Goal: Task Accomplishment & Management: Complete application form

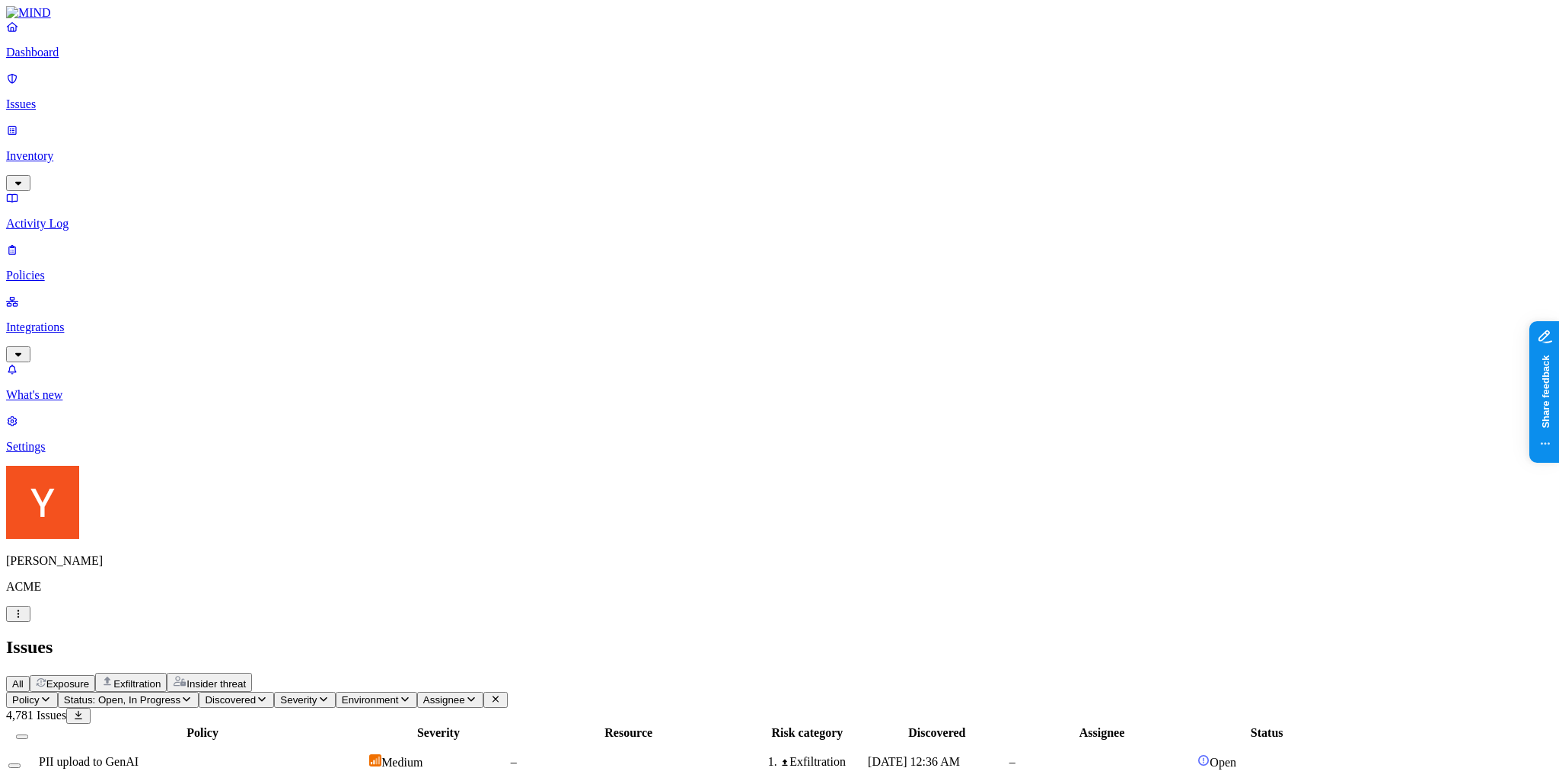
click at [130, 334] on nav "Dashboard Issues Inventory Activity Log Policies Integrations What's new Settin…" at bounding box center [779, 236] width 1547 height 434
click at [65, 269] on p "Policies" at bounding box center [779, 275] width 1547 height 14
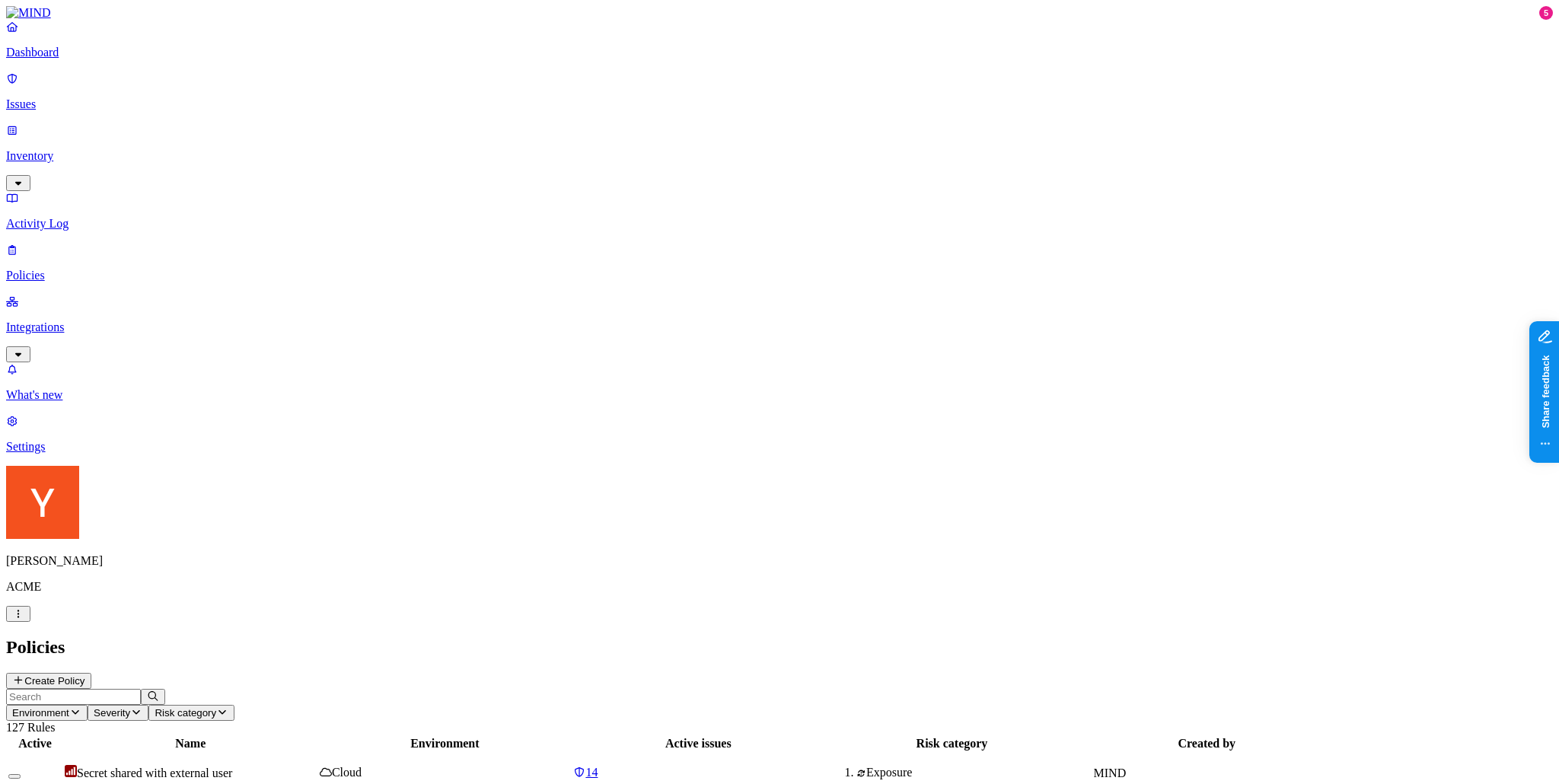
click at [68, 60] on p "Dashboard" at bounding box center [779, 52] width 1547 height 14
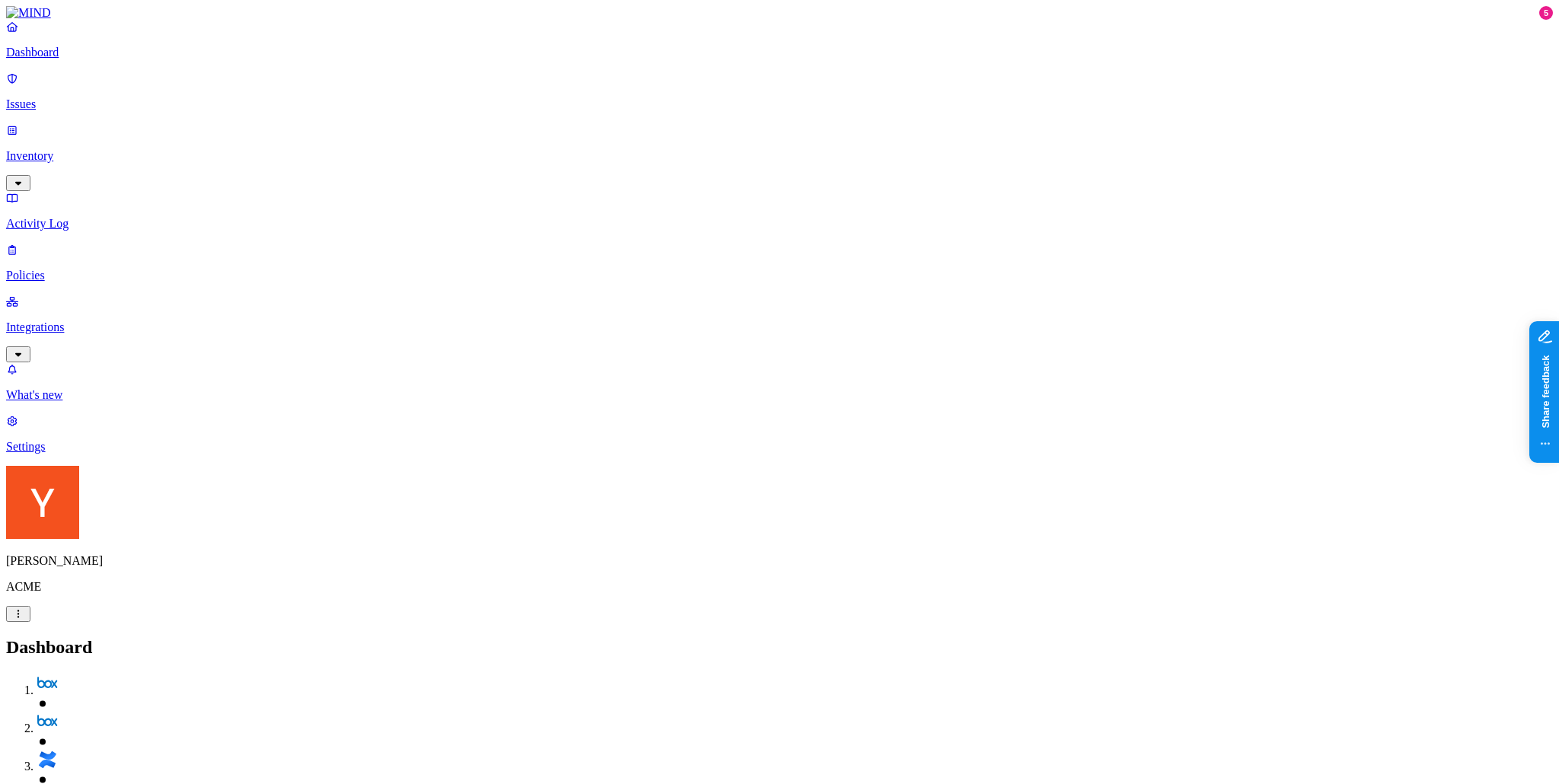
click at [17, 365] on nav "Dashboard Issues Inventory Activity Log Policies Integrations What's new 5 Sett…" at bounding box center [779, 236] width 1547 height 434
click at [76, 269] on p "Policies" at bounding box center [779, 275] width 1547 height 14
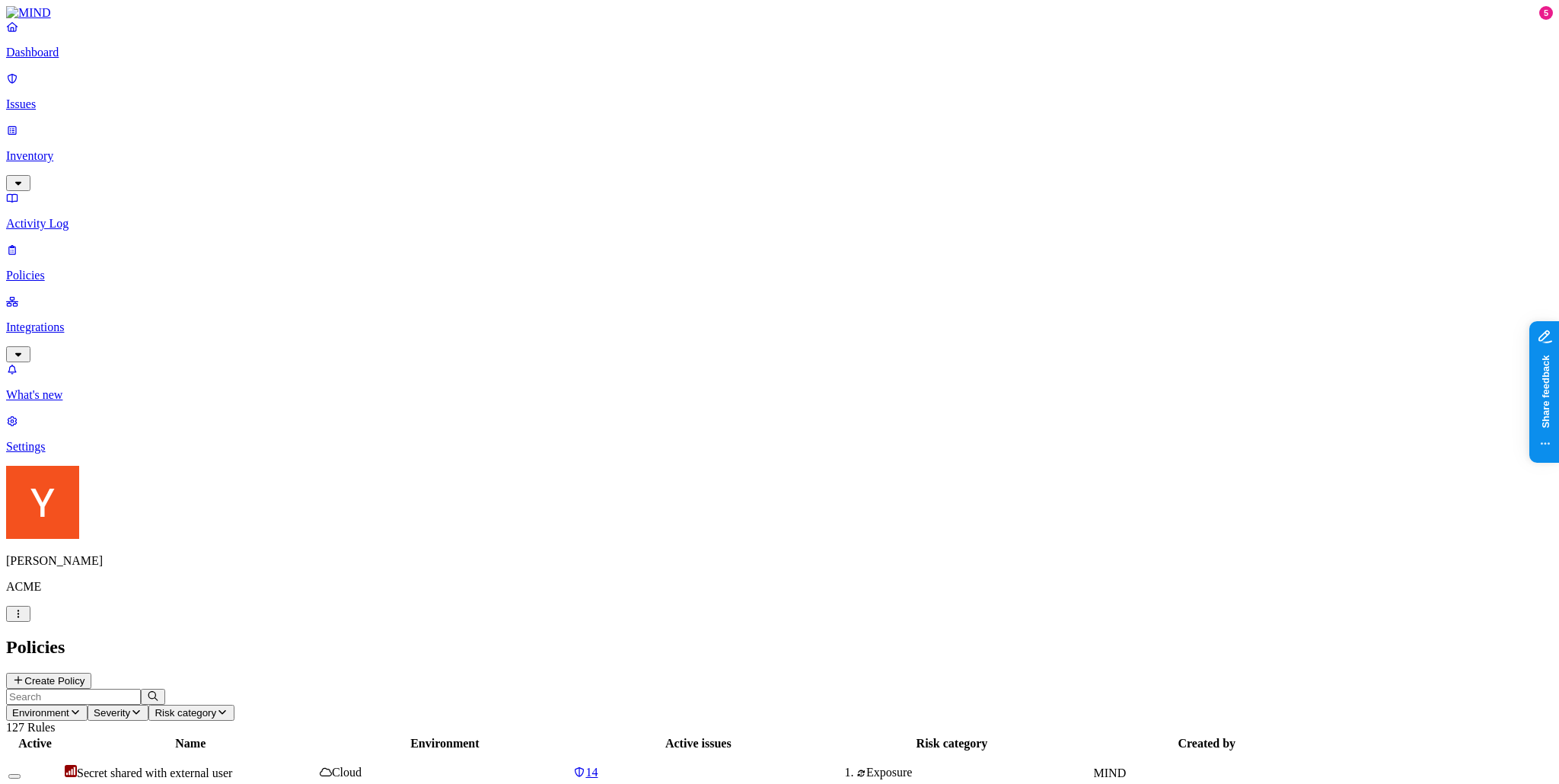
click at [92, 673] on button "Create Policy" at bounding box center [48, 681] width 85 height 16
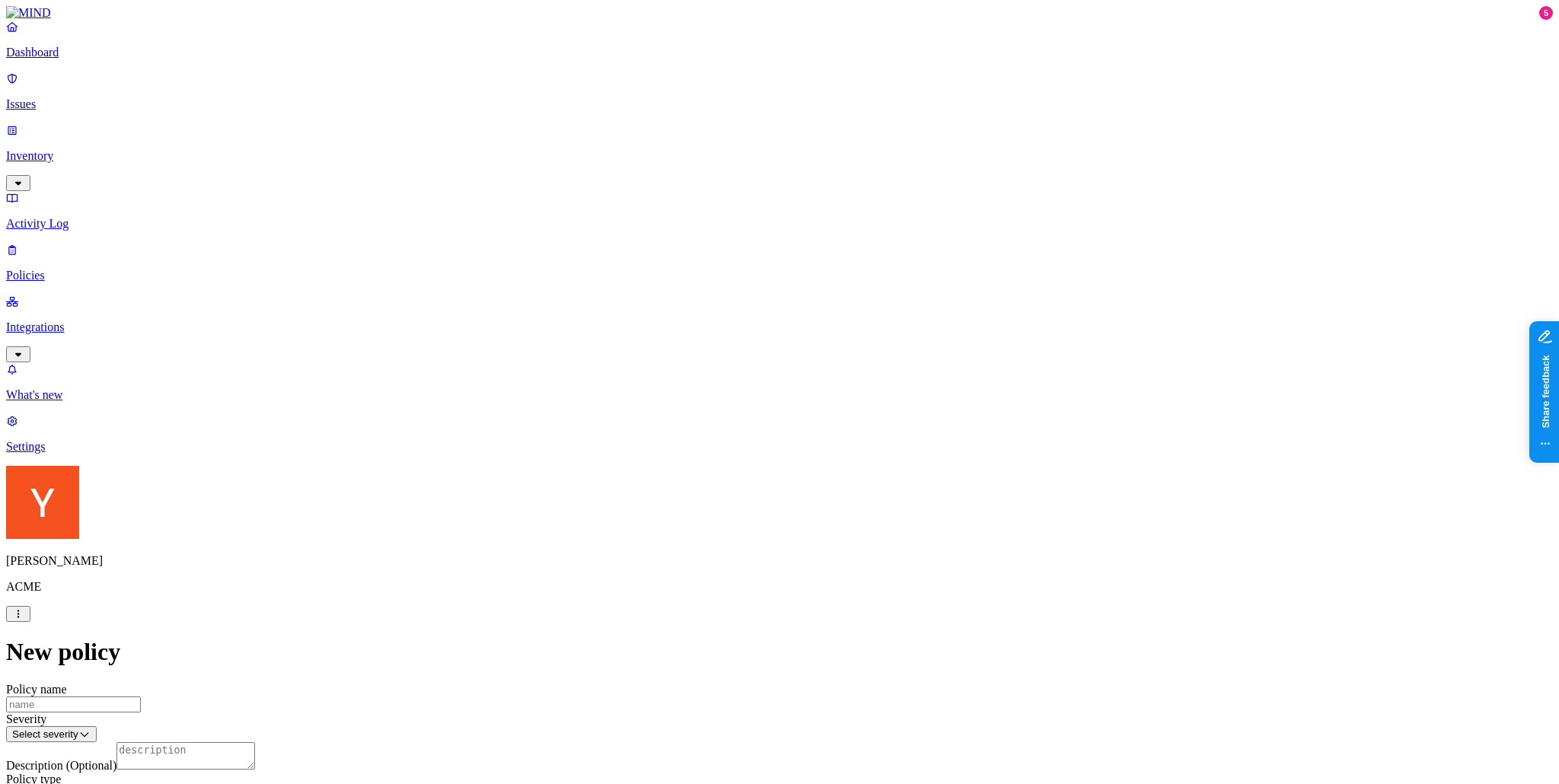
scroll to position [491, 0]
click at [732, 285] on label "Web Domain" at bounding box center [712, 287] width 39 height 27
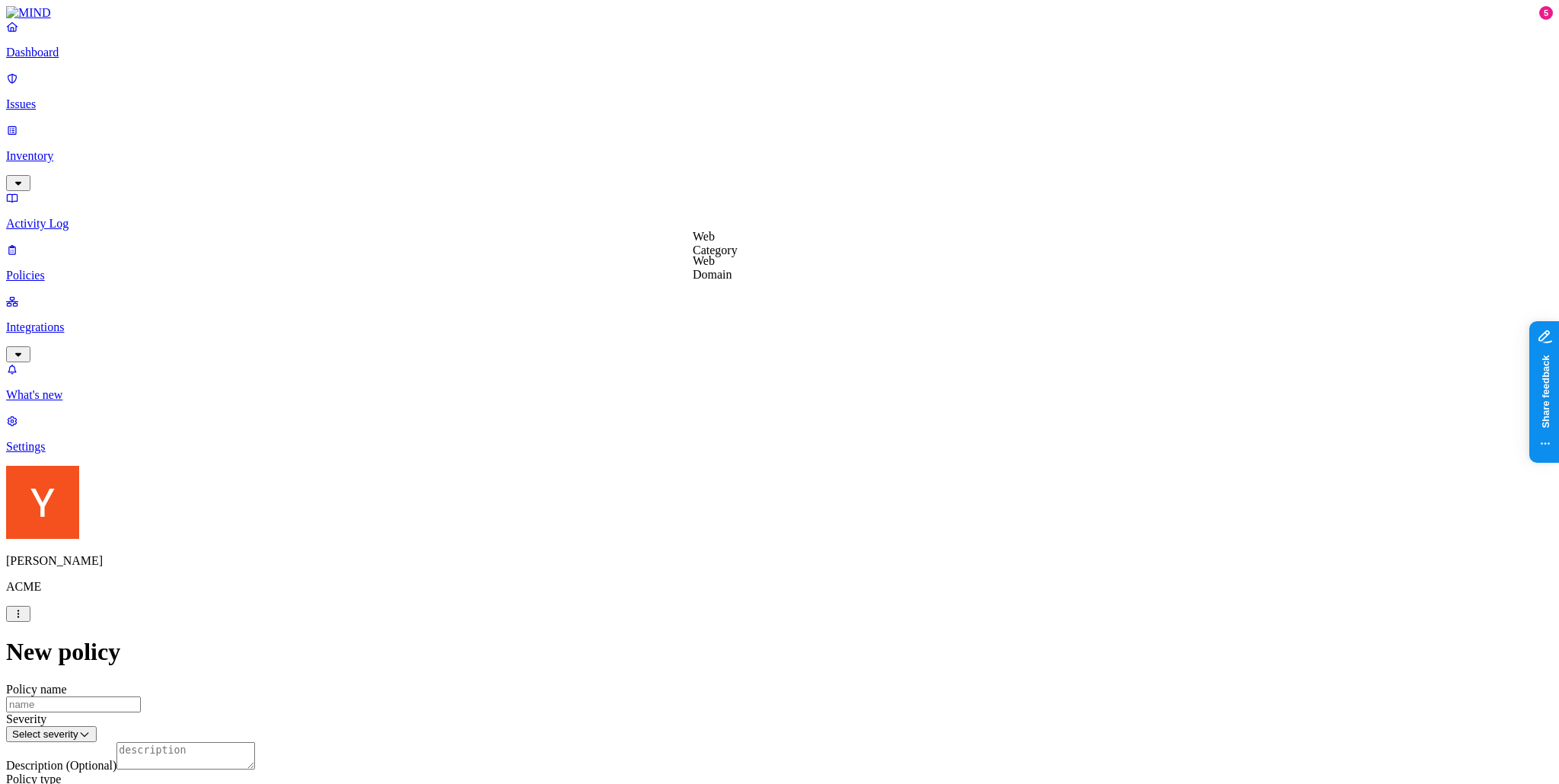
click at [732, 262] on label "Web Domain" at bounding box center [712, 267] width 39 height 27
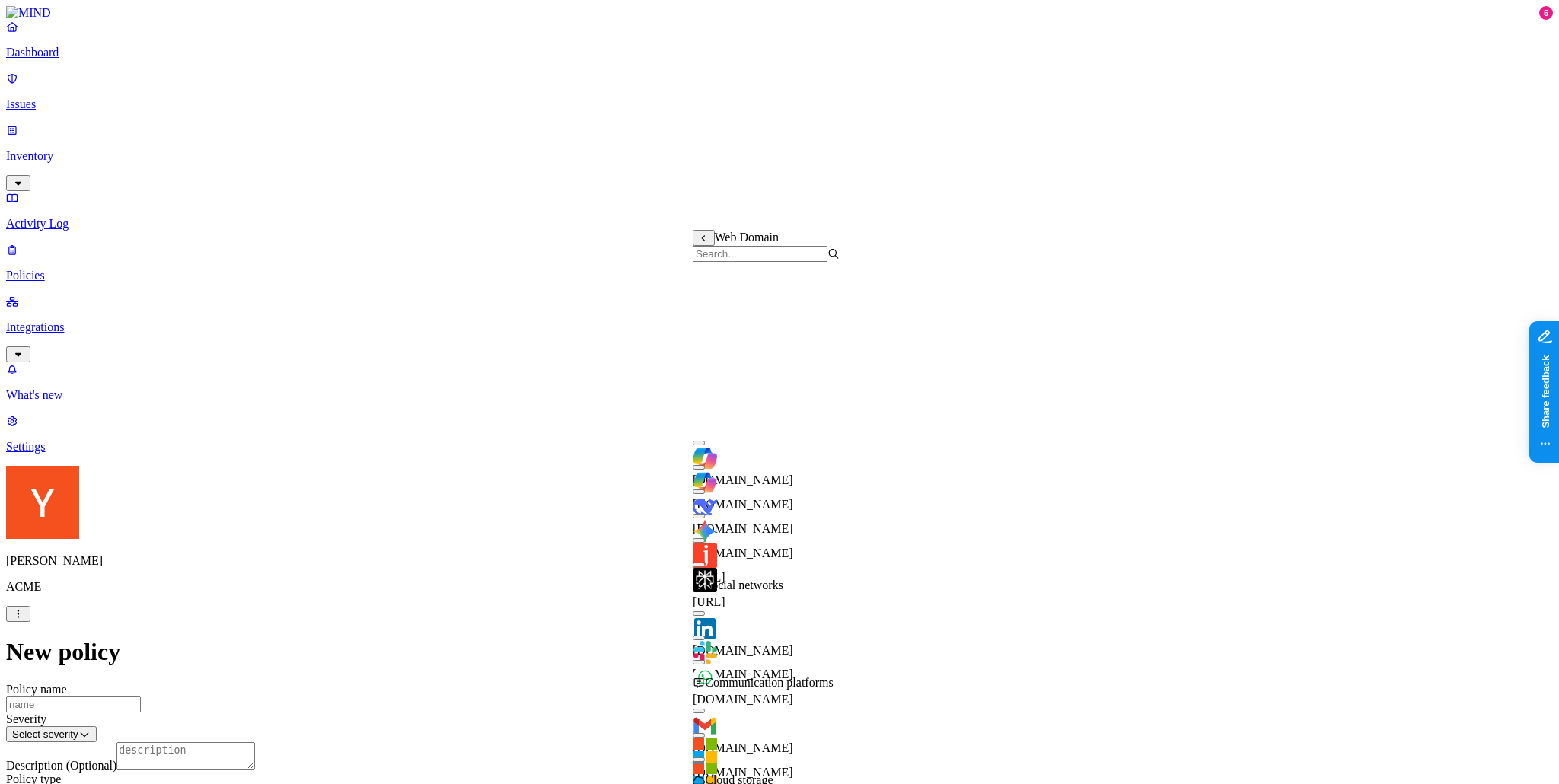
scroll to position [305, 0]
click at [705, 678] on icon at bounding box center [699, 683] width 12 height 10
